Goal: Information Seeking & Learning: Learn about a topic

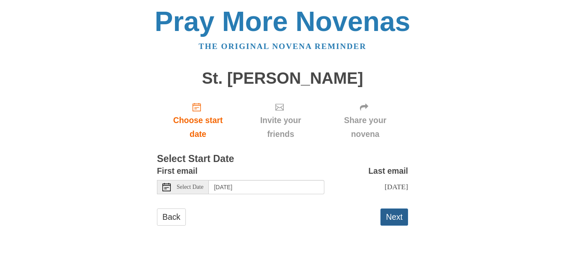
click at [396, 218] on button "Next" at bounding box center [394, 216] width 28 height 17
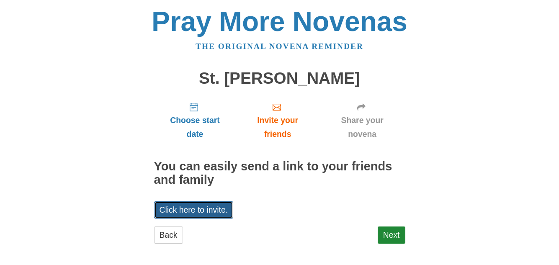
click at [214, 211] on link "Click here to invite." at bounding box center [194, 209] width 80 height 17
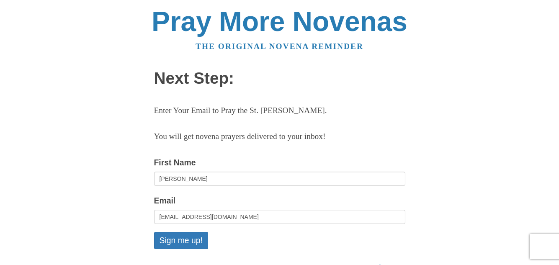
scroll to position [108, 0]
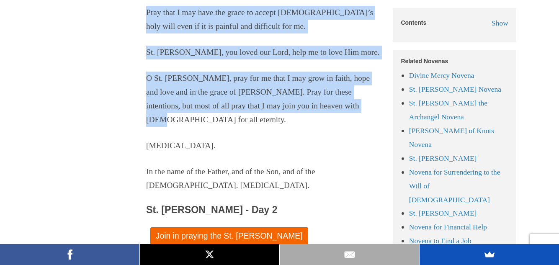
scroll to position [1672, 0]
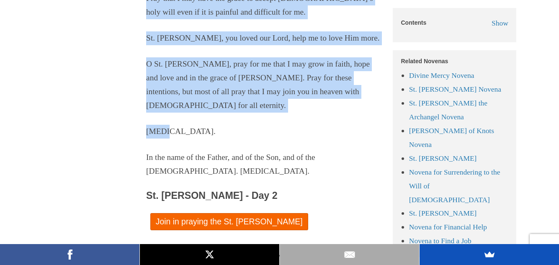
drag, startPoint x: 146, startPoint y: 32, endPoint x: 249, endPoint y: 118, distance: 134.3
copy div "In the name of the Father, and of the Son, and of the Holy Spirit. Amen. Most h…"
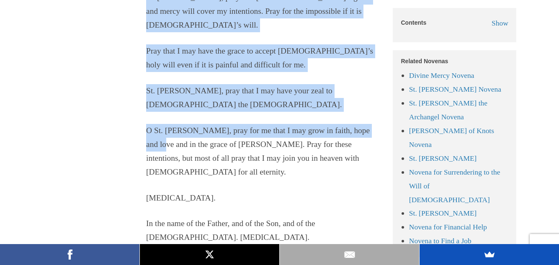
scroll to position [2091, 0]
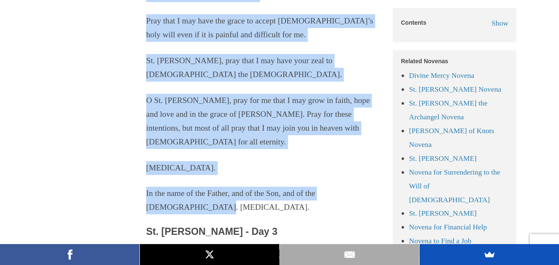
drag, startPoint x: 146, startPoint y: 85, endPoint x: 206, endPoint y: 193, distance: 123.5
click at [206, 193] on div "In the name of the Father, and of the Son, and of the Holy Spirit. Amen. Most h…" at bounding box center [263, 21] width 234 height 386
drag, startPoint x: 174, startPoint y: 110, endPoint x: 158, endPoint y: 144, distance: 37.6
click at [158, 144] on div "In the name of the Father, and of the Son, and of the Holy Spirit. Amen. Most h…" at bounding box center [263, 21] width 234 height 386
click at [180, 161] on p "Amen." at bounding box center [263, 168] width 234 height 14
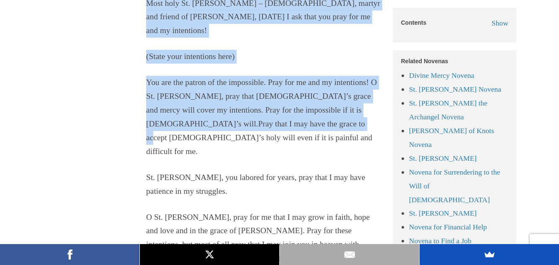
scroll to position [2467, 0]
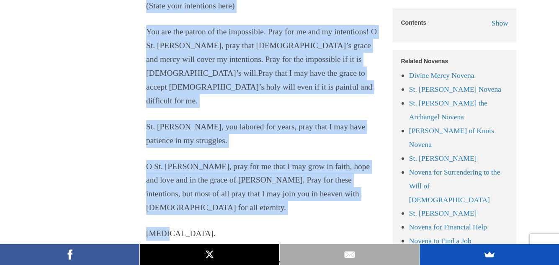
drag, startPoint x: 145, startPoint y: 23, endPoint x: 201, endPoint y: 145, distance: 134.6
copy div "In the name of the Father, and of the Son, and of the Holy Spirit. Amen. Most h…"
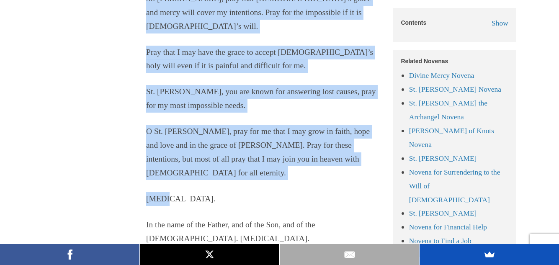
scroll to position [3011, 0]
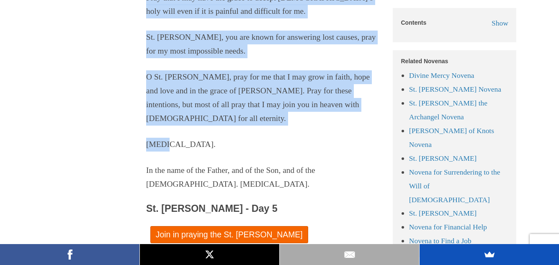
drag, startPoint x: 146, startPoint y: 63, endPoint x: 211, endPoint y: 87, distance: 68.6
copy div "In the name of the Father, and of the Son, and of the Holy Spirit. Amen. Most h…"
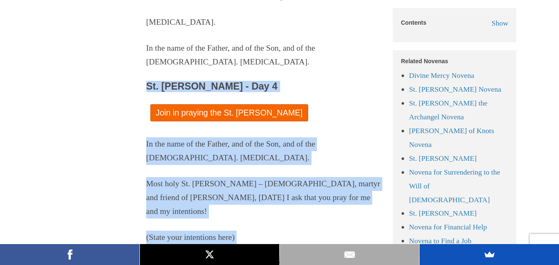
scroll to position [2677, 0]
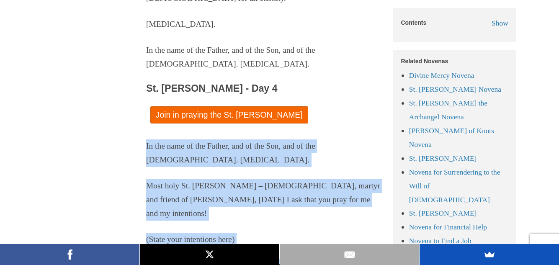
drag, startPoint x: 194, startPoint y: 85, endPoint x: 141, endPoint y: 97, distance: 54.6
copy div "In the name of the Father, and of the Son, and of the Holy Spirit. Amen. Most h…"
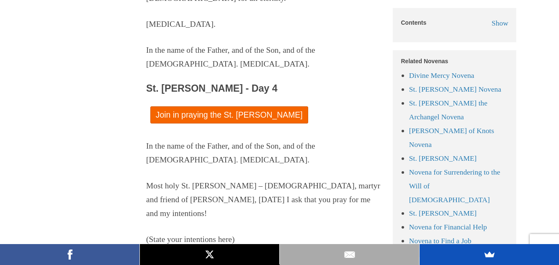
drag, startPoint x: 239, startPoint y: 158, endPoint x: 172, endPoint y: 169, distance: 67.5
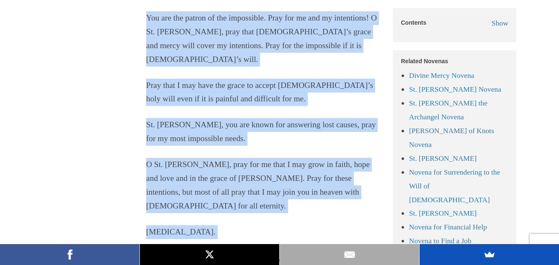
scroll to position [2928, 0]
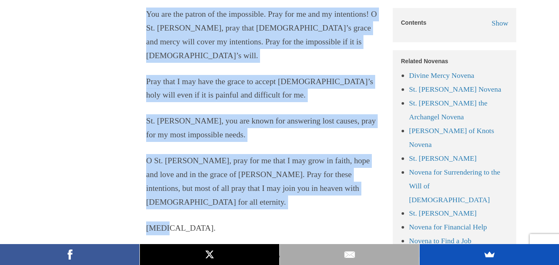
drag, startPoint x: 172, startPoint y: 169, endPoint x: 249, endPoint y: 173, distance: 76.7
click at [249, 173] on div "St. Jude Novena New here? Join us in Prayer! Click here to get novena reminders…" at bounding box center [279, 86] width 473 height 5482
copy div "In the name of the Father, and of the Son, and of the Holy Spirit. Amen. Most h…"
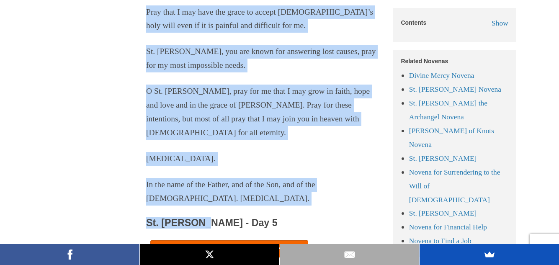
scroll to position [3011, 0]
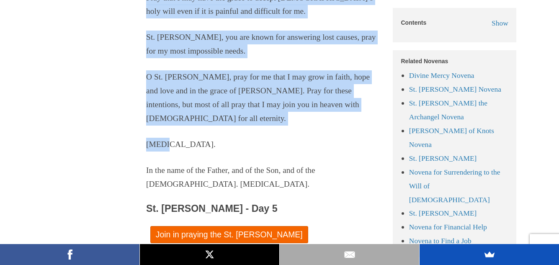
drag, startPoint x: 188, startPoint y: 119, endPoint x: 205, endPoint y: 87, distance: 35.6
drag, startPoint x: 147, startPoint y: 63, endPoint x: 190, endPoint y: 85, distance: 48.1
click at [190, 85] on div "St. Jude Novena New here? Join us in Prayer! Click here to get novena reminders…" at bounding box center [279, 2] width 473 height 5482
copy div "In the name of the Father, and of the Son, and of the Holy Spirit. Amen. Most h…"
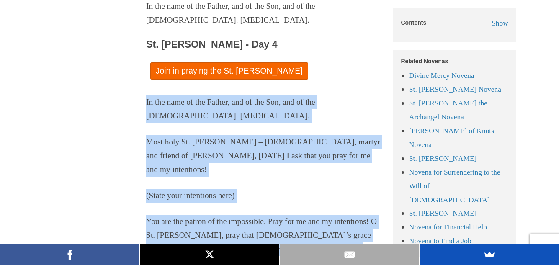
scroll to position [2718, 0]
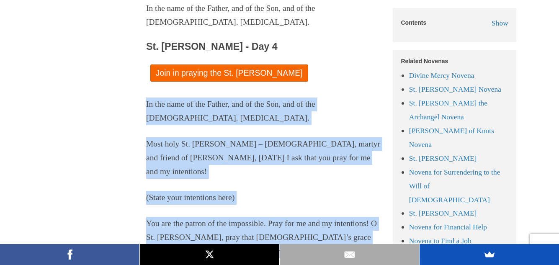
drag, startPoint x: 177, startPoint y: 89, endPoint x: 145, endPoint y: 51, distance: 49.6
copy div "In the name of the Father, and of the Son, and of the Holy Spirit. Amen. Most h…"
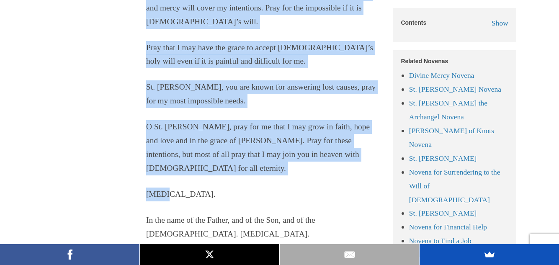
scroll to position [2969, 0]
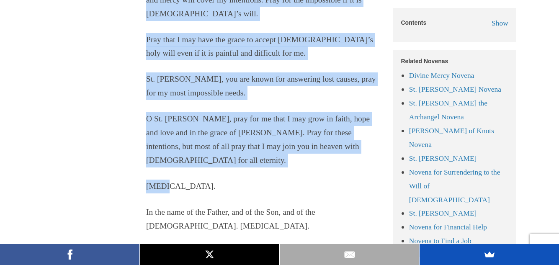
drag, startPoint x: 146, startPoint y: 64, endPoint x: 204, endPoint y: 133, distance: 90.0
click at [204, 133] on div "In the name of the Father, and of the Son, and of the Holy Spirit. Amen. Most h…" at bounding box center [263, 39] width 234 height 386
copy div "In the name of the Father, and of the Son, and of the Holy Spirit. Amen. Most h…"
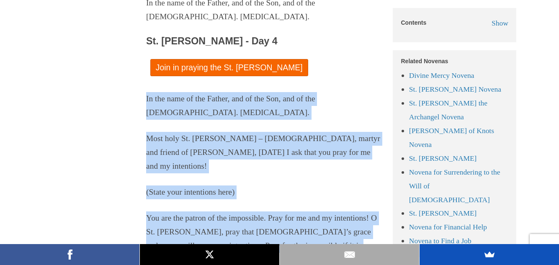
scroll to position [2718, 0]
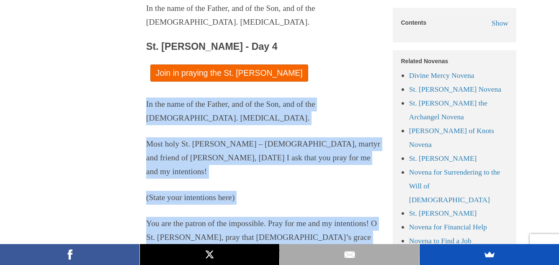
drag, startPoint x: 195, startPoint y: 125, endPoint x: 142, endPoint y: 58, distance: 85.2
copy div "In the name of the Father, and of the Son, and of the Holy Spirit. Amen. Most h…"
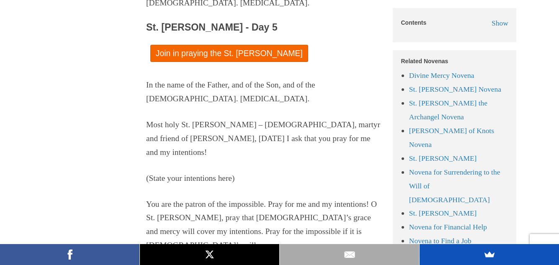
scroll to position [3179, 0]
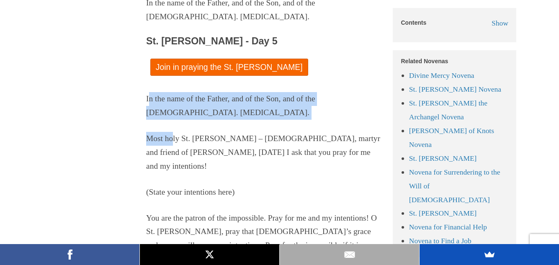
drag, startPoint x: 148, startPoint y: 44, endPoint x: 176, endPoint y: 73, distance: 40.3
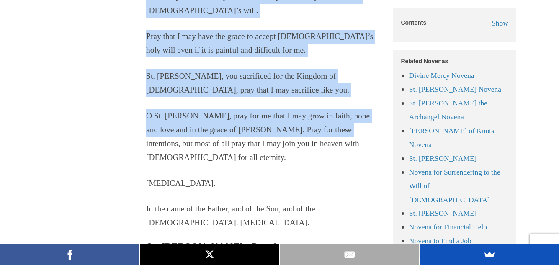
scroll to position [3430, 0]
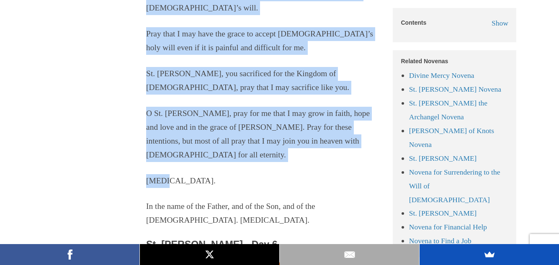
drag, startPoint x: 145, startPoint y: 43, endPoint x: 192, endPoint y: 105, distance: 78.3
copy div "In the name of the Father, and of the Son, and of the Holy Spirit. Amen. Most h…"
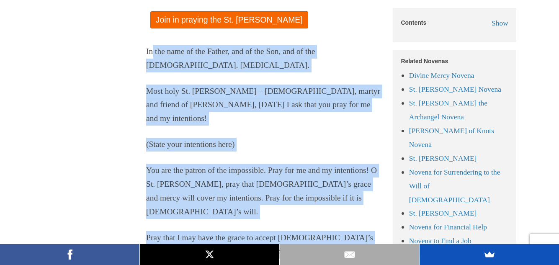
scroll to position [3723, 0]
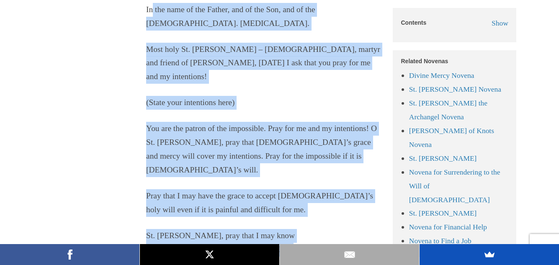
drag, startPoint x: 157, startPoint y: 27, endPoint x: 277, endPoint y: 219, distance: 226.6
click at [277, 219] on div "In the name of the Father, and of the Son, and of the Holy Spirit. Amen. Most h…" at bounding box center [263, 196] width 234 height 386
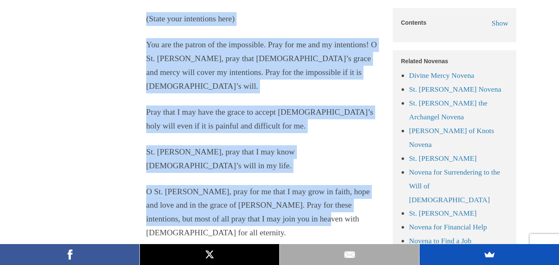
scroll to position [3848, 0]
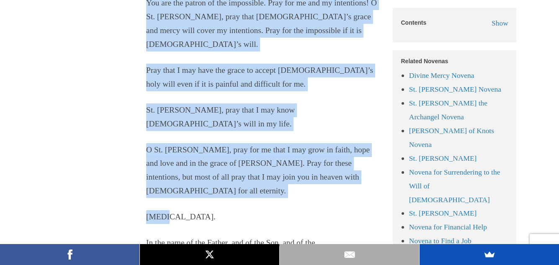
drag, startPoint x: 143, startPoint y: 23, endPoint x: 200, endPoint y: 123, distance: 115.1
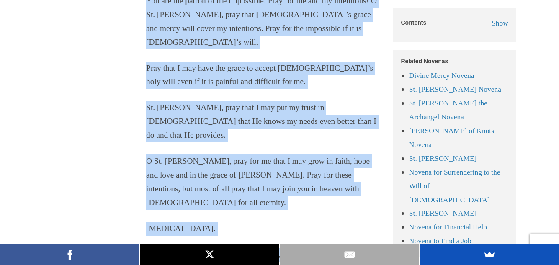
scroll to position [4309, 0]
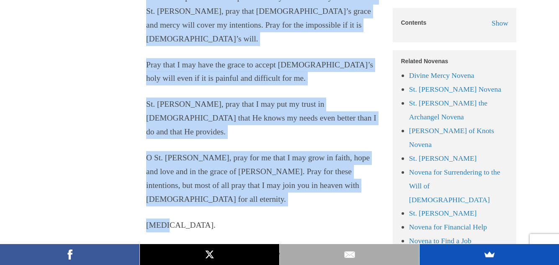
drag, startPoint x: 151, startPoint y: 77, endPoint x: 182, endPoint y: 115, distance: 49.2
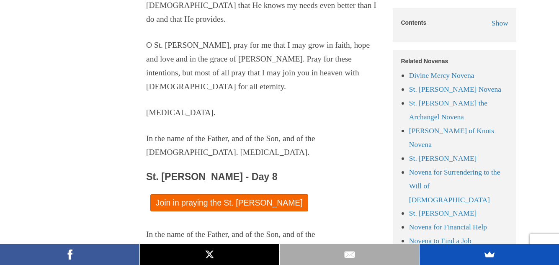
scroll to position [4476, 0]
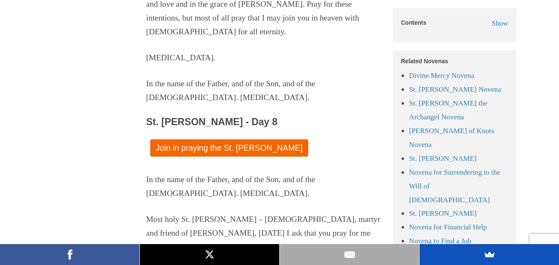
click at [147, 173] on p "In the name of the Father, and of the Son, and of the Holy Spirit. Amen." at bounding box center [263, 187] width 234 height 28
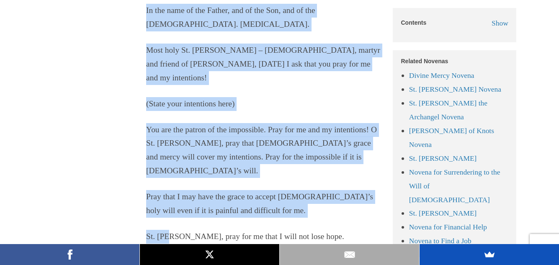
scroll to position [4727, 0]
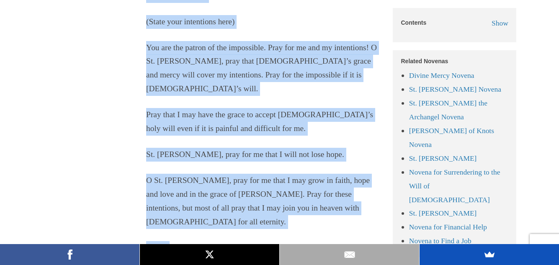
drag, startPoint x: 146, startPoint y: 69, endPoint x: 172, endPoint y: 117, distance: 54.9
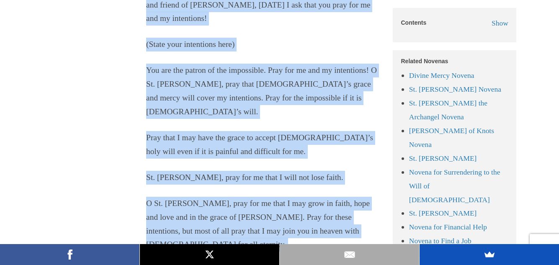
scroll to position [5146, 0]
drag, startPoint x: 146, startPoint y: 119, endPoint x: 179, endPoint y: 136, distance: 36.5
click at [179, 136] on div "In the name of the Father, and of the Son, and of the Holy Spirit. Amen. Most h…" at bounding box center [263, 130] width 234 height 372
